Goal: Transaction & Acquisition: Purchase product/service

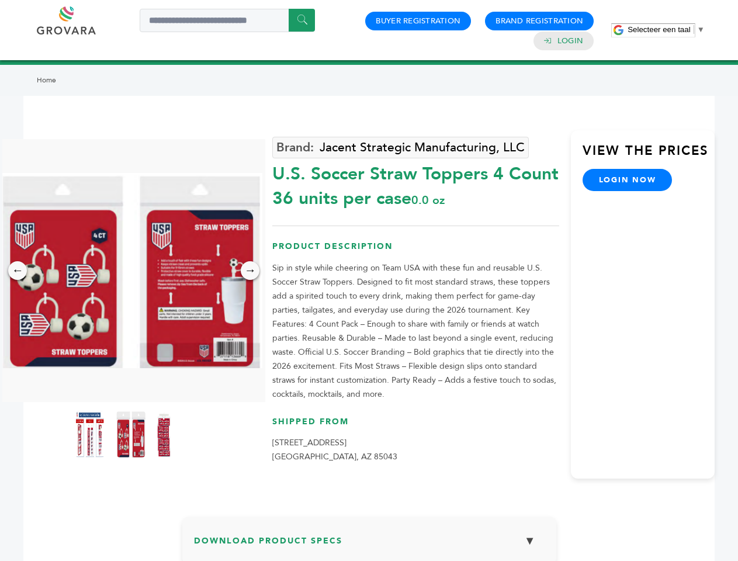
click at [666, 29] on span "Selecteer een taal" at bounding box center [658, 29] width 63 height 9
click at [131, 270] on img at bounding box center [130, 270] width 263 height 195
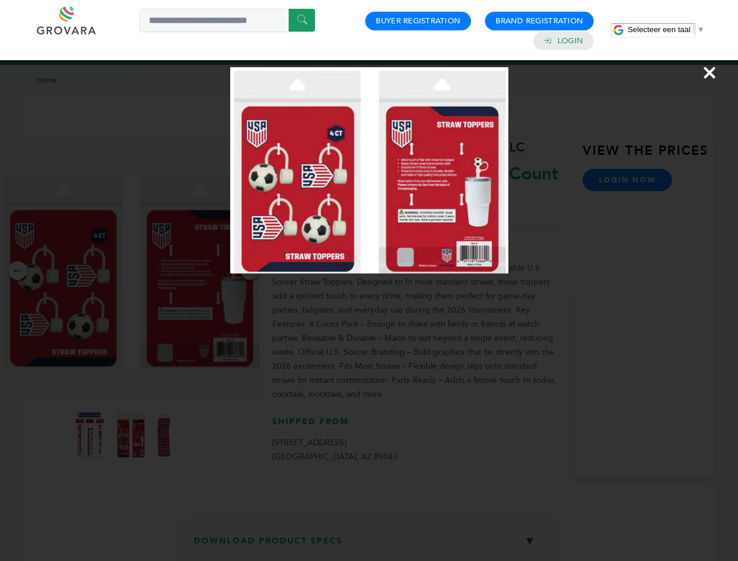
click at [18, 270] on div "×" at bounding box center [369, 280] width 738 height 561
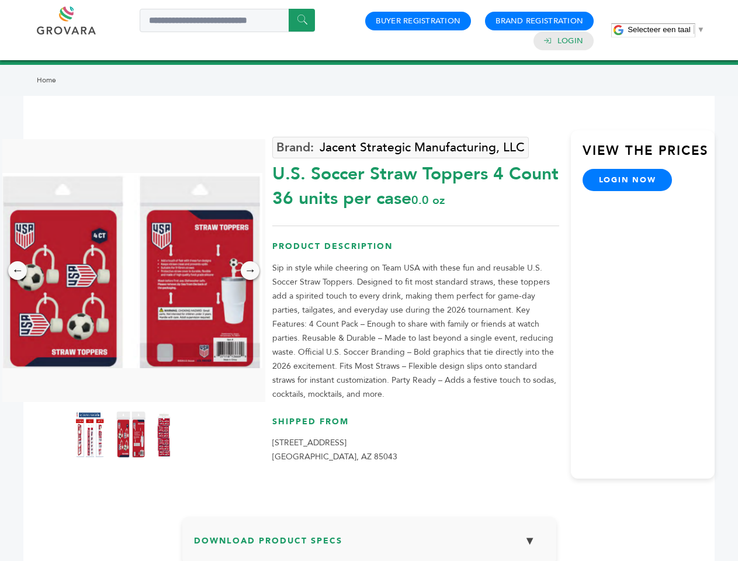
click at [250, 270] on div "→" at bounding box center [250, 270] width 19 height 19
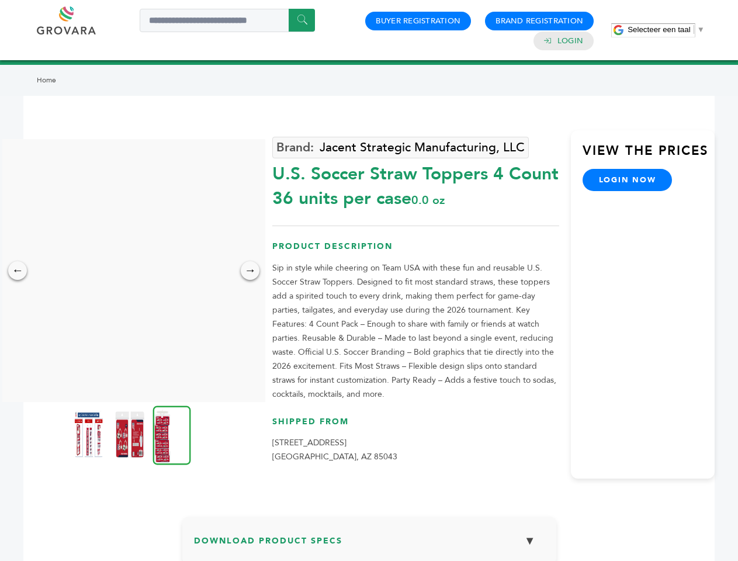
click at [90, 434] on img at bounding box center [88, 434] width 29 height 47
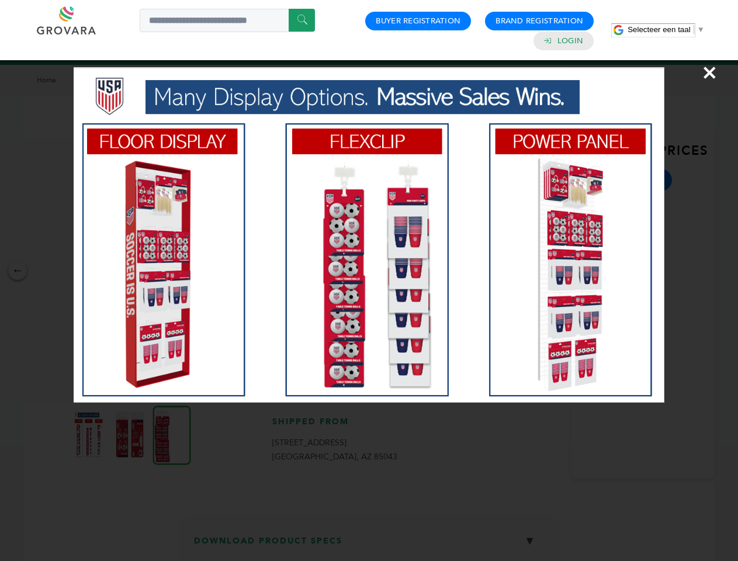
click at [131, 434] on div "×" at bounding box center [369, 280] width 738 height 561
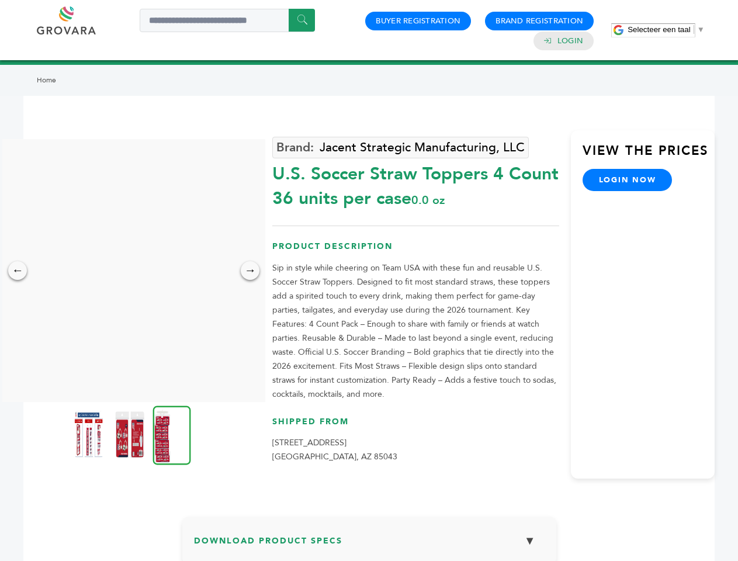
click at [172, 434] on img at bounding box center [172, 434] width 38 height 59
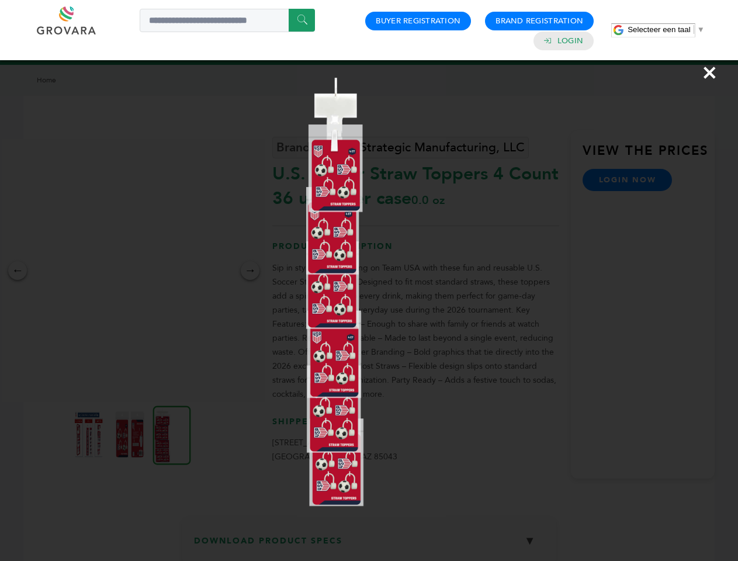
click at [369, 544] on div "×" at bounding box center [369, 280] width 738 height 561
